Goal: Complete application form

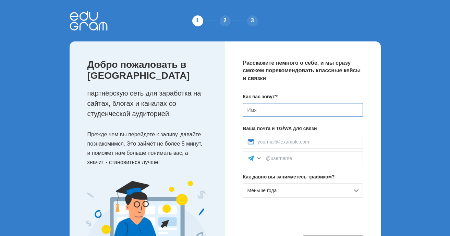
click at [287, 114] on input at bounding box center [303, 110] width 120 height 14
type input "Ф"
type input "Akex"
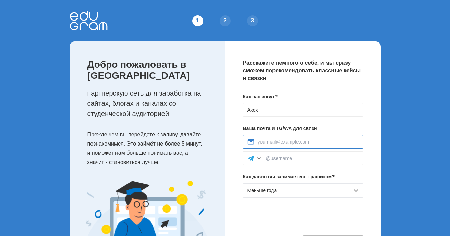
click at [303, 143] on input at bounding box center [307, 141] width 101 height 5
type input "[EMAIL_ADDRESS][DOMAIN_NAME]"
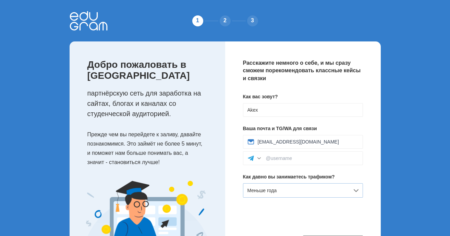
click at [312, 189] on div "Меньше года" at bounding box center [303, 190] width 120 height 14
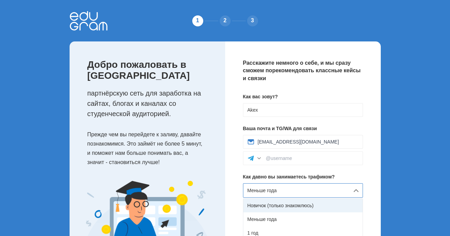
click at [304, 204] on div "Новичок (только знакомлюсь)" at bounding box center [302, 206] width 119 height 14
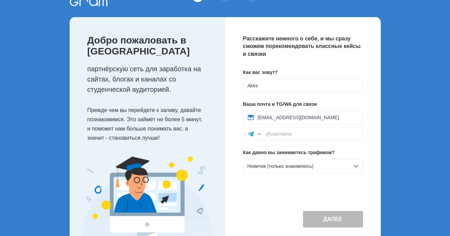
scroll to position [54, 0]
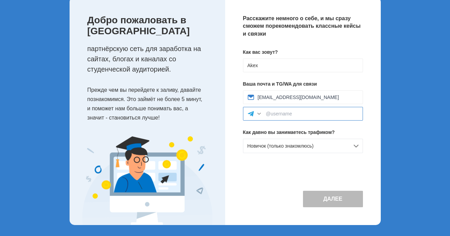
click at [326, 111] on input at bounding box center [312, 113] width 92 height 5
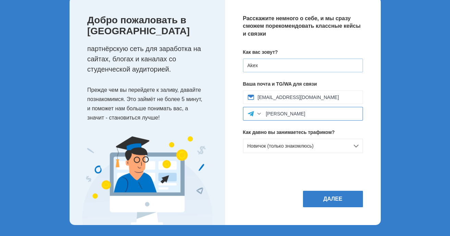
type input "[PERSON_NAME]"
click at [269, 59] on input "Akex" at bounding box center [303, 66] width 120 height 14
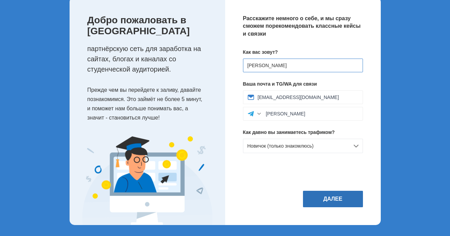
type input "[PERSON_NAME]"
click at [334, 199] on button "Далее" at bounding box center [333, 199] width 60 height 16
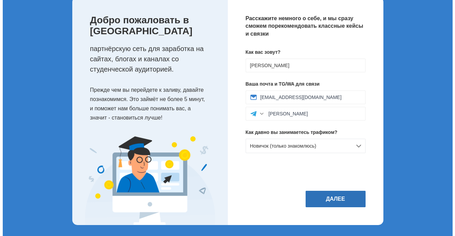
scroll to position [0, 0]
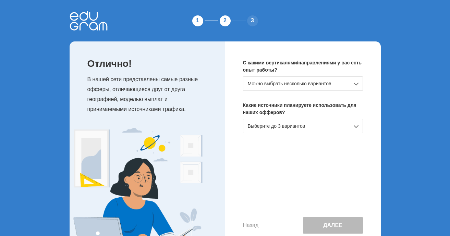
click at [318, 85] on div "Можно выбрать несколько вариантов" at bounding box center [303, 83] width 120 height 14
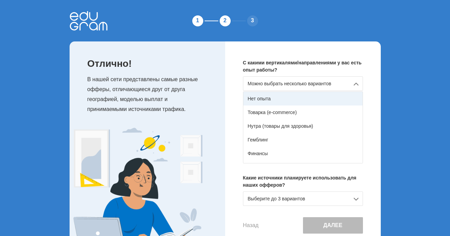
click at [273, 101] on div "Нет опыта" at bounding box center [302, 99] width 119 height 14
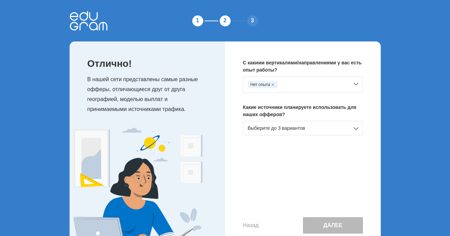
click at [291, 126] on div "Выберите до 3 вариантов" at bounding box center [303, 128] width 120 height 14
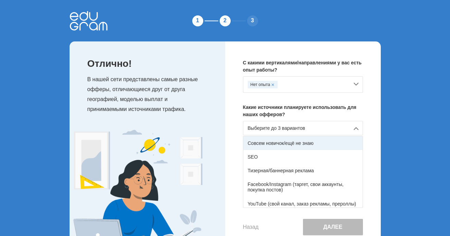
click at [287, 141] on div "Совсем новичок/ещё не знаю" at bounding box center [302, 143] width 119 height 14
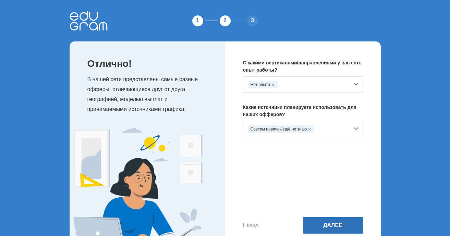
click at [333, 225] on button "Далее" at bounding box center [333, 225] width 60 height 16
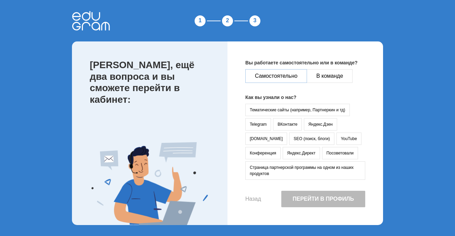
click at [277, 74] on button "Самостоятельно" at bounding box center [276, 76] width 62 height 14
click at [336, 139] on button "YouTube" at bounding box center [348, 139] width 25 height 12
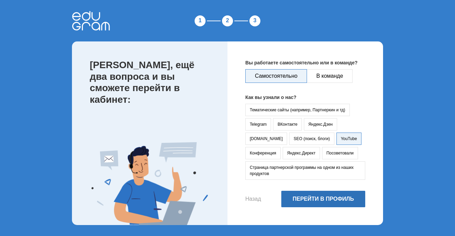
click at [335, 198] on button "Перейти в профиль" at bounding box center [323, 199] width 84 height 16
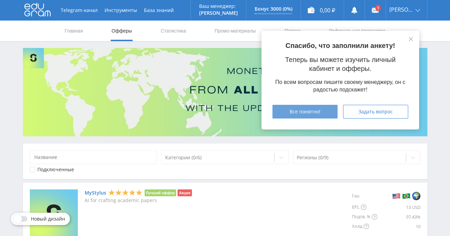
click at [313, 112] on span "Все понятно!" at bounding box center [304, 111] width 31 height 5
